Goal: Find specific page/section: Find specific page/section

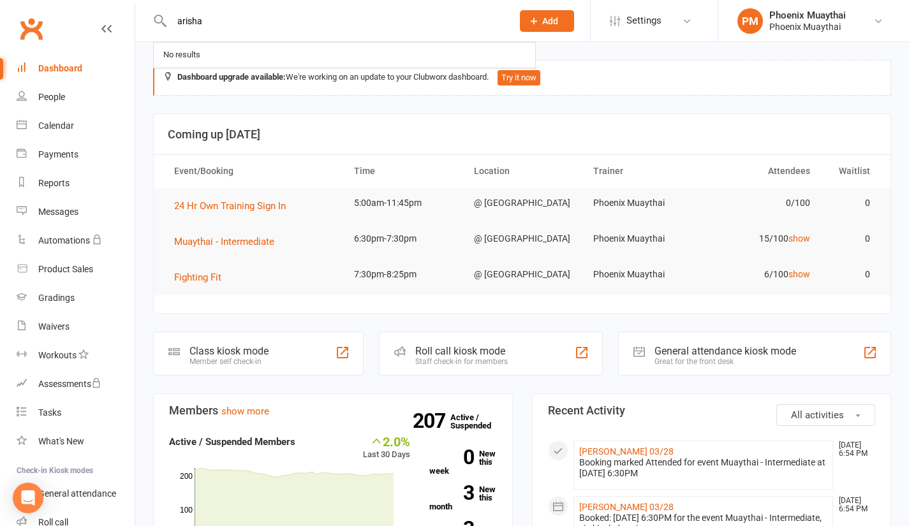
click at [56, 69] on div "Dashboard" at bounding box center [60, 68] width 44 height 10
click at [221, 28] on input "text" at bounding box center [335, 21] width 335 height 18
click at [62, 105] on link "People" at bounding box center [76, 97] width 118 height 29
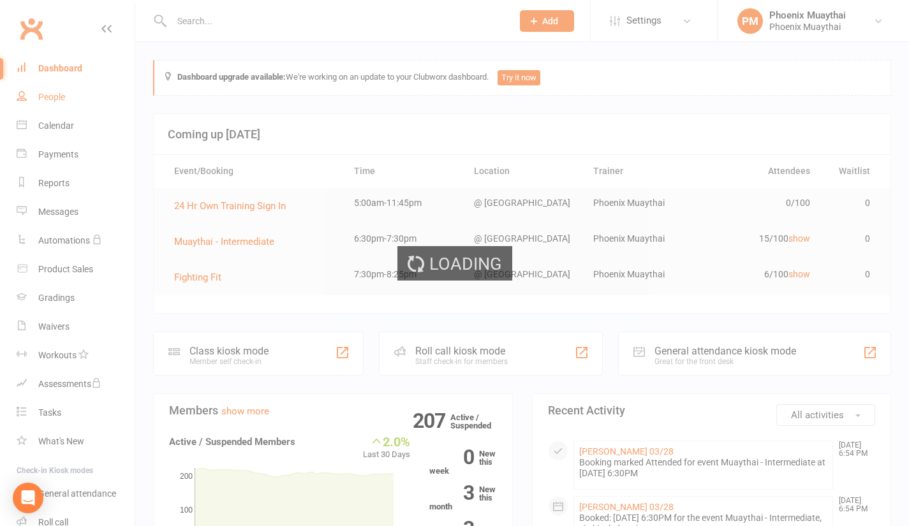
select select "100"
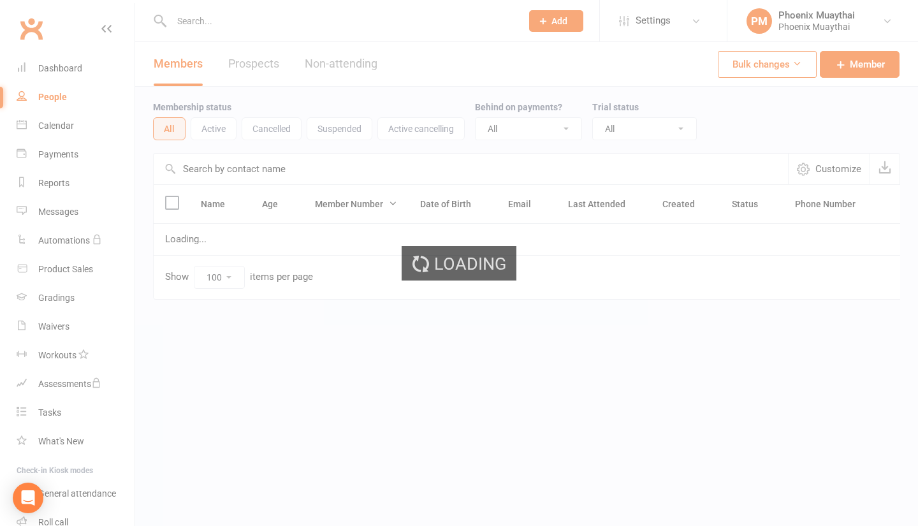
click at [203, 20] on input "text" at bounding box center [340, 21] width 345 height 18
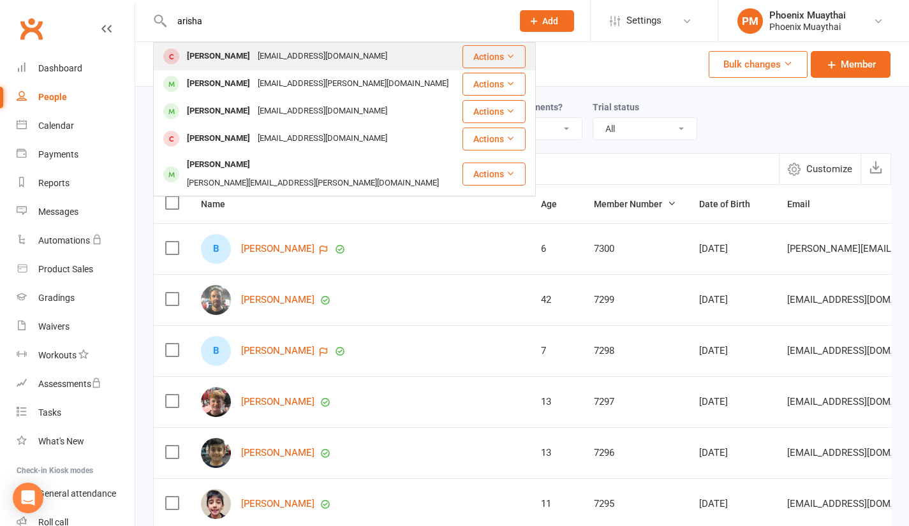
type input "arisha"
click at [201, 58] on div "[PERSON_NAME]" at bounding box center [218, 56] width 71 height 18
